Goal: Information Seeking & Learning: Learn about a topic

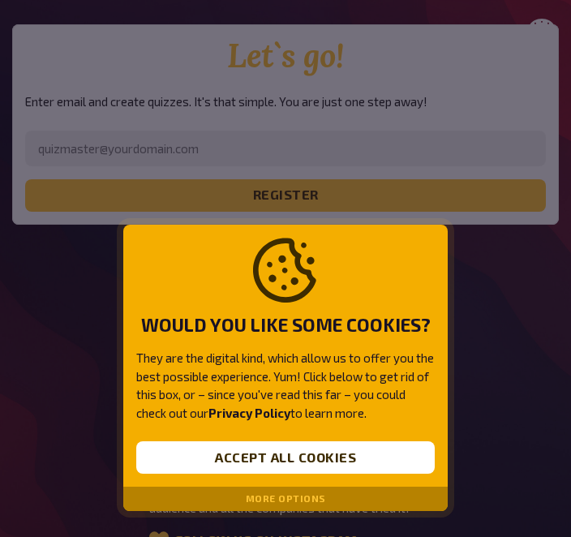
click at [302, 495] on button "More options" at bounding box center [286, 498] width 80 height 11
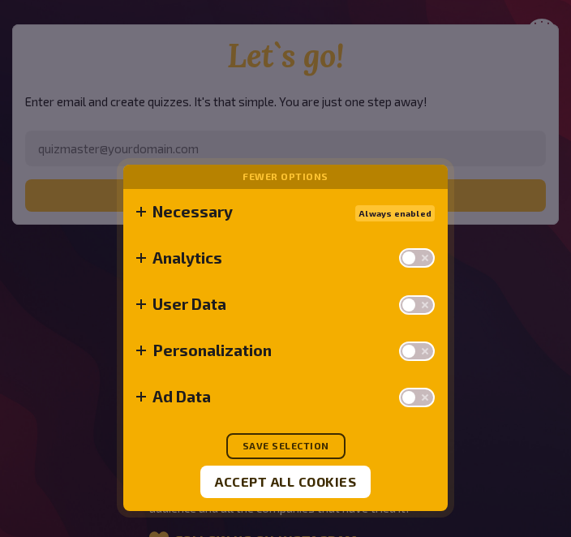
click at [352, 421] on div "Necessary Always enabled Some cookies are necessary to provide the core functio…" at bounding box center [285, 350] width 324 height 322
click at [310, 438] on button "Save selection" at bounding box center [285, 446] width 119 height 26
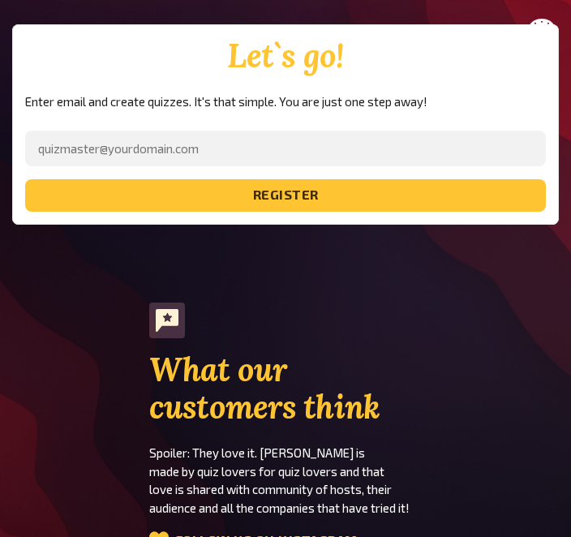
click at [348, 351] on h2 "What our customers think" at bounding box center [285, 388] width 273 height 75
click at [284, 351] on h2 "What our customers think" at bounding box center [285, 388] width 273 height 75
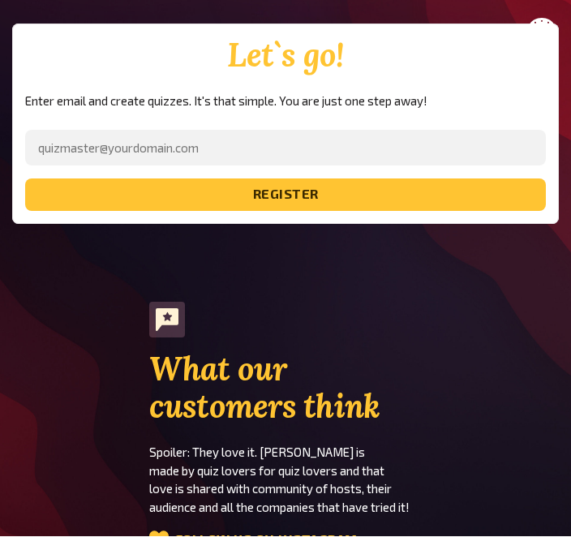
scroll to position [2948, 0]
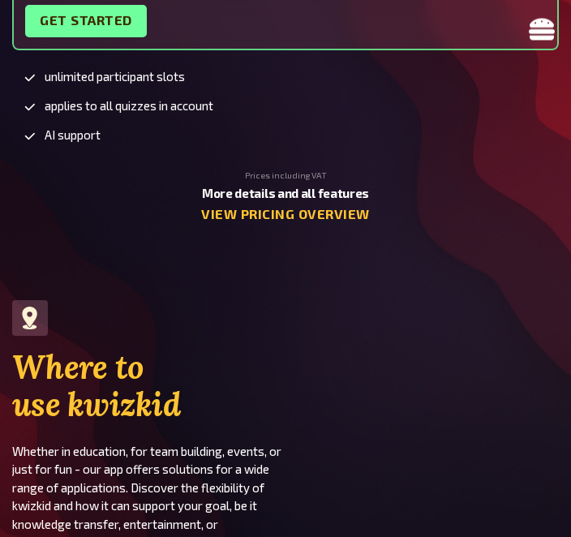
scroll to position [5373, 0]
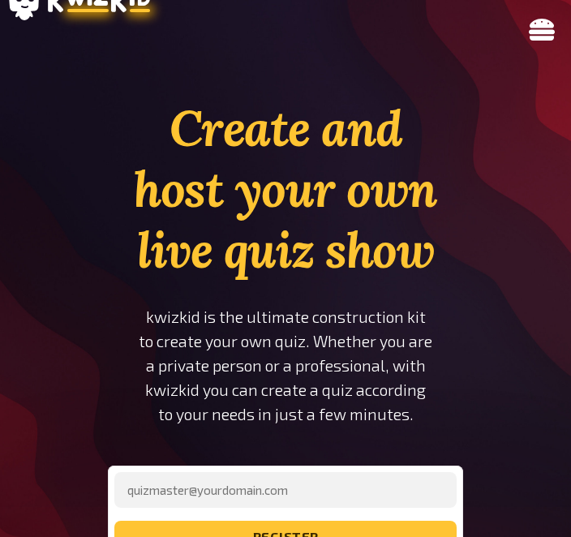
scroll to position [0, 0]
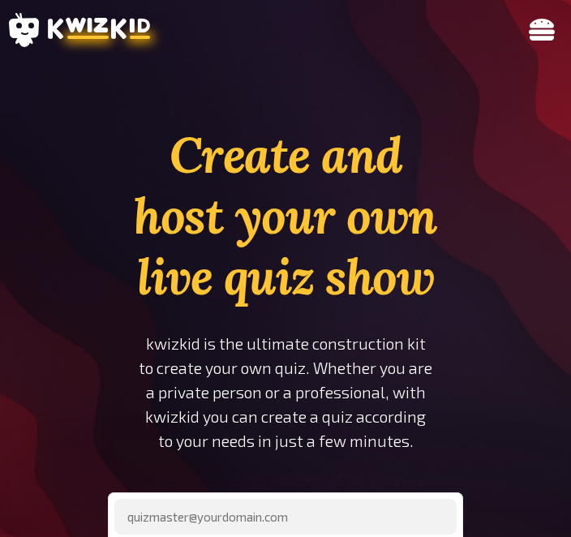
click at [327, 469] on div "Create and host your own live quiz show kwizkid is the ultimate construction ki…" at bounding box center [285, 355] width 355 height 461
click at [303, 430] on p "kwizkid is the ultimate construction kit to create your own quiz. Whether you a…" at bounding box center [285, 393] width 355 height 122
click at [283, 430] on p "kwizkid is the ultimate construction kit to create your own quiz. Whether you a…" at bounding box center [285, 393] width 355 height 122
